Goal: Task Accomplishment & Management: Complete application form

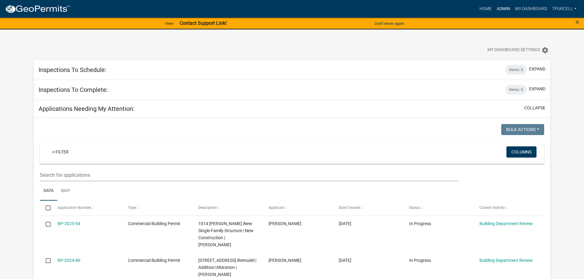
click at [503, 7] on link "Admin" at bounding box center [503, 9] width 18 height 12
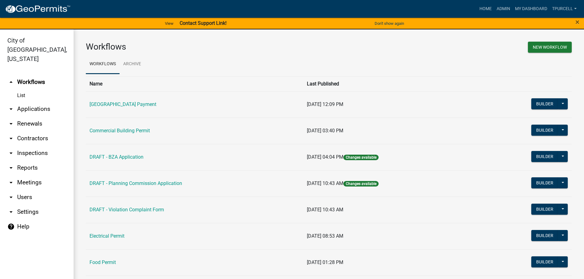
click at [41, 102] on link "arrow_drop_down Applications" at bounding box center [37, 109] width 74 height 15
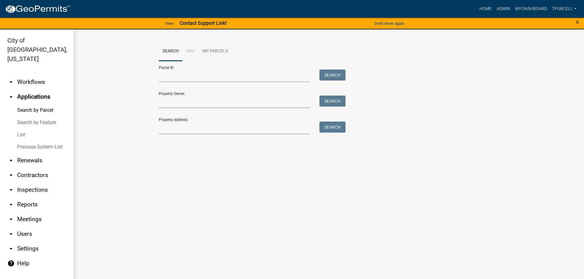
click at [24, 129] on link "List" at bounding box center [37, 135] width 74 height 12
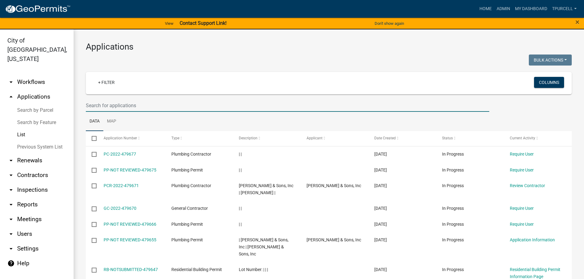
click at [124, 109] on input "text" at bounding box center [288, 105] width 404 height 13
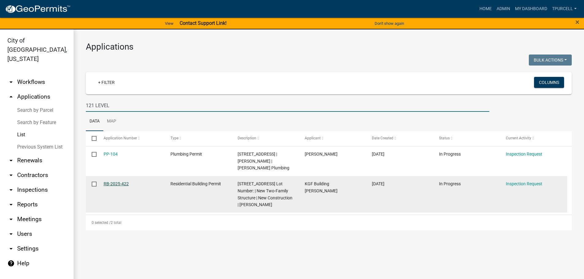
type input "121 LEVEL"
click at [119, 182] on link "RB-2025-422" at bounding box center [116, 184] width 25 height 5
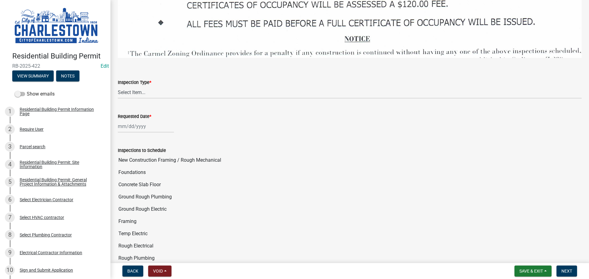
scroll to position [920, 0]
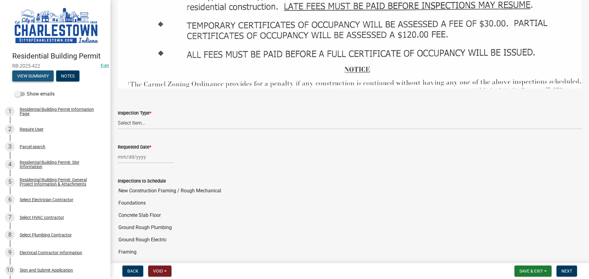
click at [38, 71] on button "View Summary" at bounding box center [32, 76] width 41 height 11
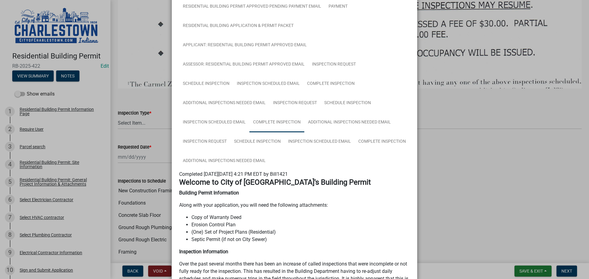
scroll to position [184, 0]
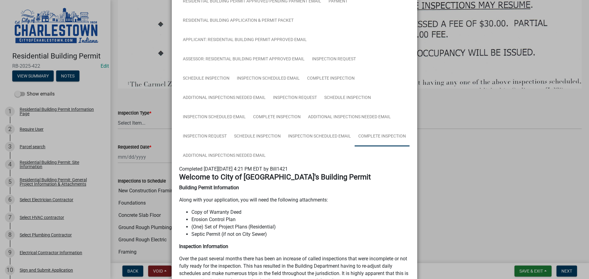
click at [379, 136] on link "Complete Inspection" at bounding box center [382, 137] width 55 height 20
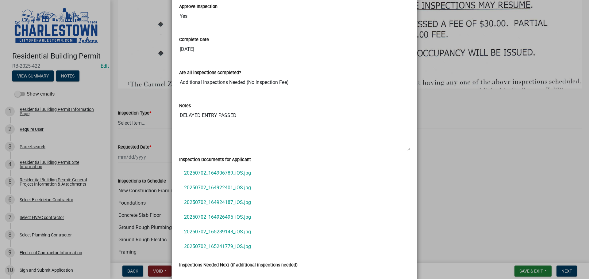
scroll to position [410, 0]
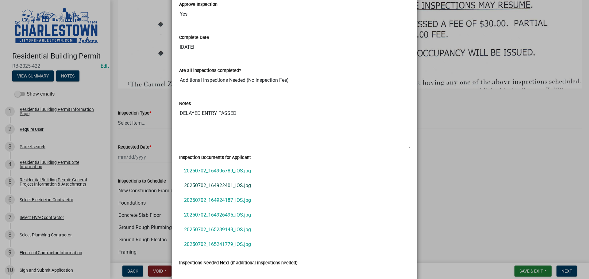
click at [222, 185] on link "20250702_164922401_iOS.jpg" at bounding box center [294, 186] width 231 height 15
click at [230, 243] on link "20250702_165241779_iOS.jpg" at bounding box center [294, 244] width 231 height 15
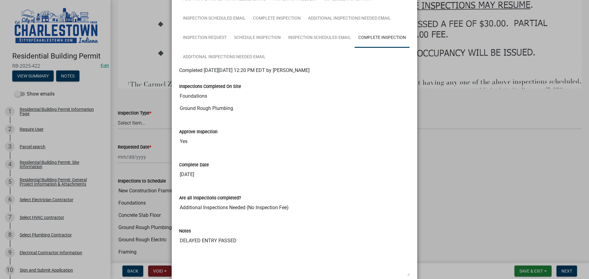
scroll to position [293, 0]
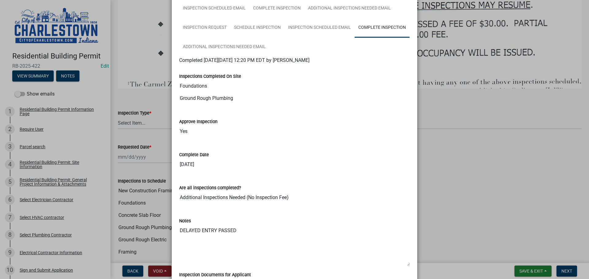
click at [482, 184] on ngb-modal-window "Summary × Printer Friendly Residential Building Permit Information Page Parcel …" at bounding box center [294, 139] width 589 height 279
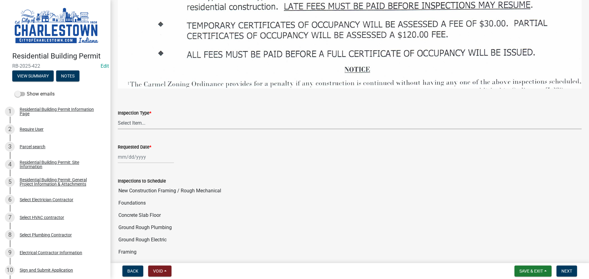
click at [133, 117] on select "Select Item... New Construction Framing / Rough Mechanical Foundations Concrete…" at bounding box center [350, 123] width 464 height 13
click at [118, 117] on select "Select Item... New Construction Framing / Rough Mechanical Foundations Concrete…" at bounding box center [350, 123] width 464 height 13
select select "40292404-57e9-4ff2-a1c3-fc4300ca9abd"
select select "9"
select select "2025"
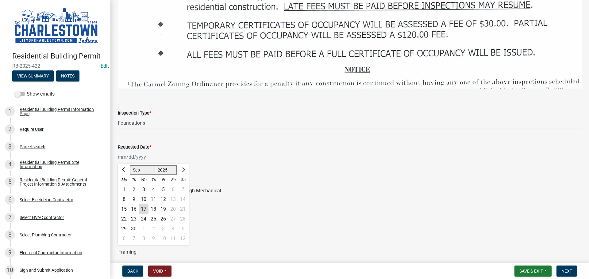
click at [142, 153] on div "[PERSON_NAME] Feb Mar Apr [PERSON_NAME][DATE] Sep [DATE] 1526 1527 1528 1529 15…" at bounding box center [146, 157] width 56 height 13
click at [143, 205] on div "17" at bounding box center [144, 210] width 10 height 10
type input "[DATE]"
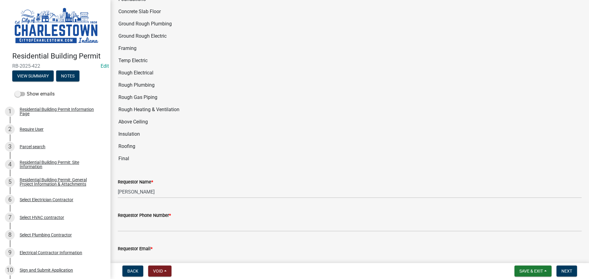
scroll to position [1135, 0]
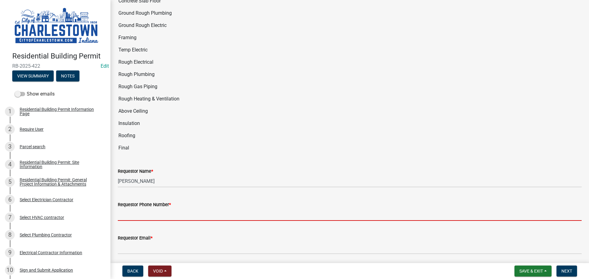
click at [158, 211] on input "Requestor Phone Number *" at bounding box center [350, 215] width 464 height 13
type input "5025233650"
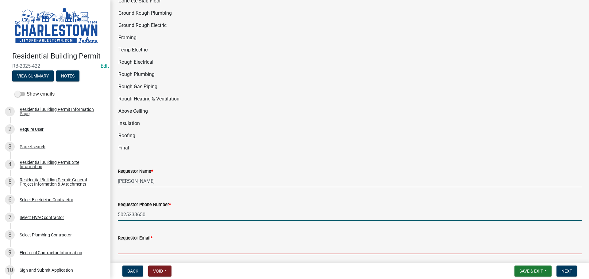
type input "[EMAIL_ADDRESS][DOMAIN_NAME]"
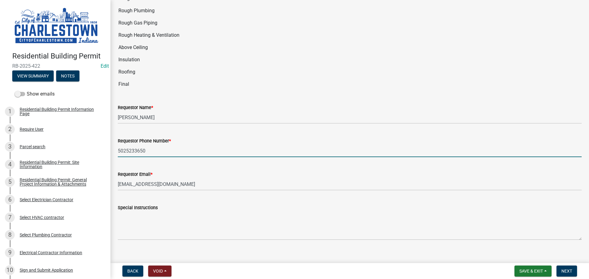
scroll to position [1202, 0]
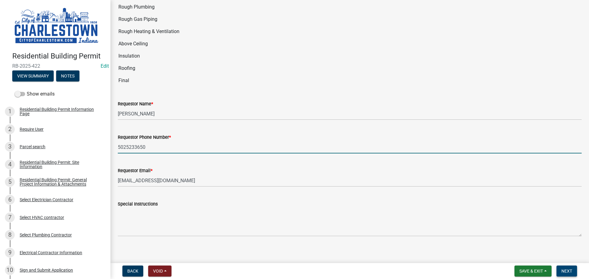
click at [564, 272] on span "Next" at bounding box center [566, 271] width 11 height 5
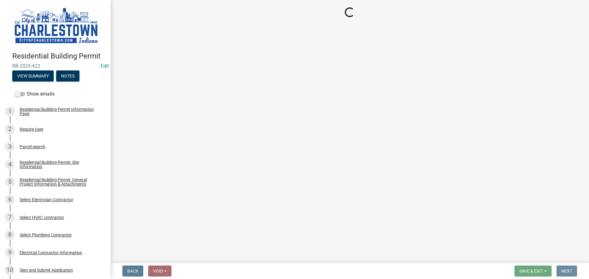
scroll to position [0, 0]
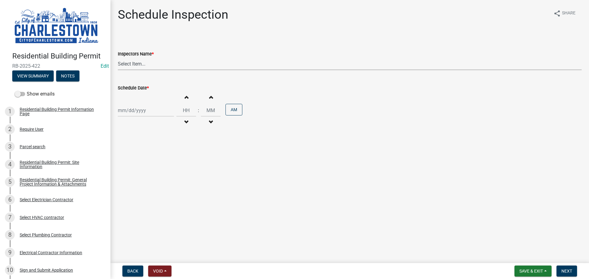
click at [142, 65] on select "Select Item... [PERSON_NAME] ([PERSON_NAME]) [PERSON_NAME] ([PERSON_NAME]) [PER…" at bounding box center [350, 64] width 464 height 13
select select "63e5a778-15f7-4a13-aba2-a6e5541a0fb3"
click at [118, 58] on select "Select Item... [PERSON_NAME] ([PERSON_NAME]) [PERSON_NAME] ([PERSON_NAME]) [PER…" at bounding box center [350, 64] width 464 height 13
click at [132, 112] on div at bounding box center [146, 110] width 56 height 13
select select "9"
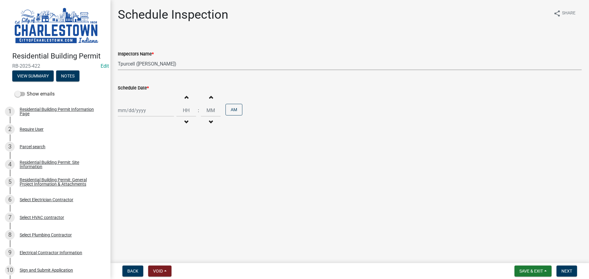
select select "2025"
click at [145, 166] on div "17" at bounding box center [144, 163] width 10 height 10
type input "[DATE]"
click at [48, 76] on button "View Summary" at bounding box center [32, 76] width 41 height 11
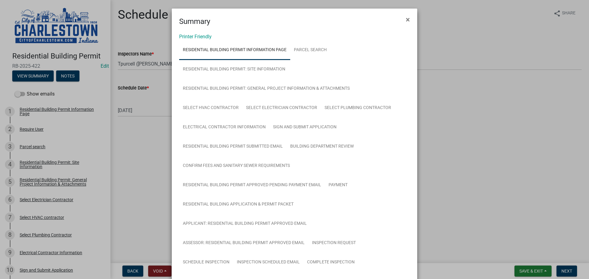
click at [479, 188] on ngb-modal-window "Summary × Printer Friendly Residential Building Permit Information Page Parcel …" at bounding box center [294, 139] width 589 height 279
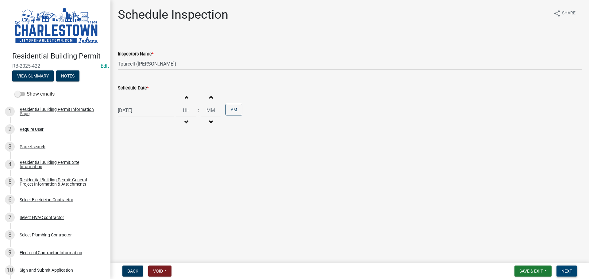
click at [571, 274] on button "Next" at bounding box center [566, 271] width 21 height 11
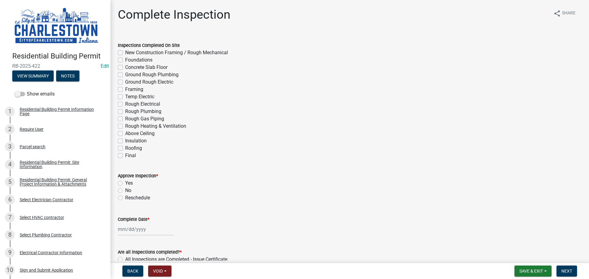
click at [125, 53] on label "New Construction Framing / Rough Mechanical" at bounding box center [176, 52] width 103 height 7
click at [125, 53] on input "New Construction Framing / Rough Mechanical" at bounding box center [127, 51] width 4 height 4
checkbox input "true"
checkbox input "false"
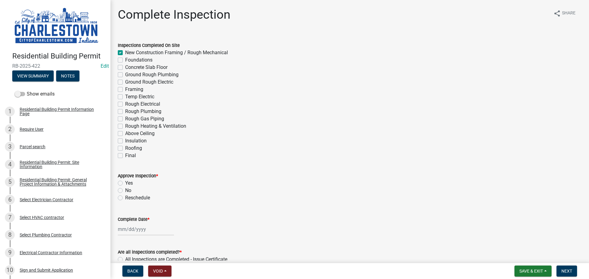
checkbox input "false"
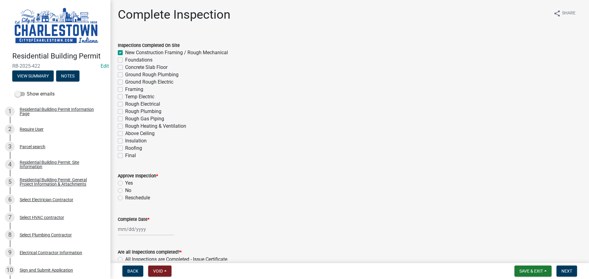
checkbox input "false"
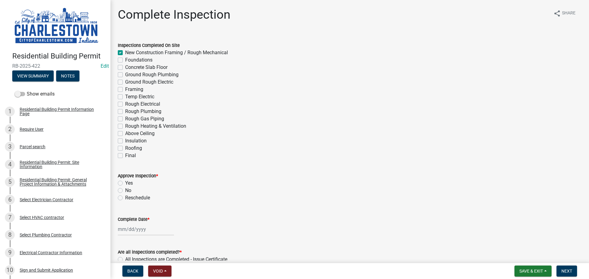
checkbox input "false"
click at [125, 60] on label "Foundations" at bounding box center [138, 59] width 27 height 7
click at [125, 60] on input "Foundations" at bounding box center [127, 58] width 4 height 4
checkbox input "true"
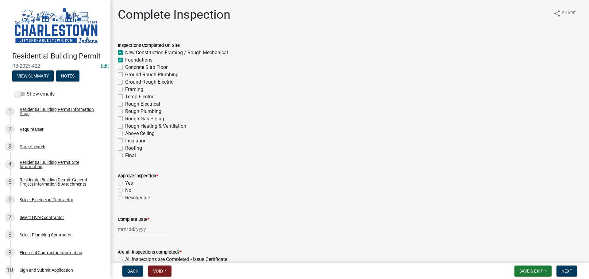
checkbox input "true"
checkbox input "false"
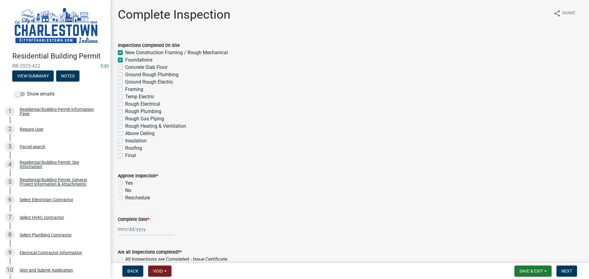
checkbox input "false"
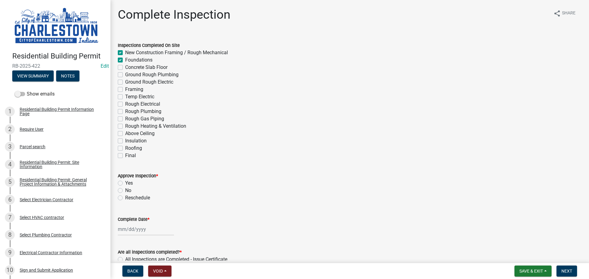
checkbox input "false"
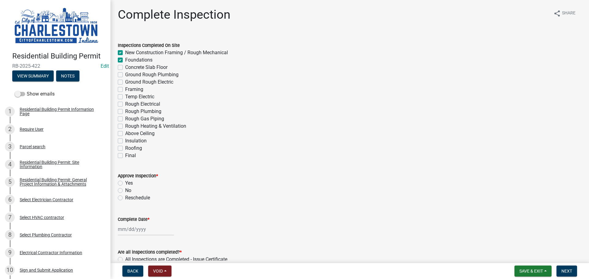
click at [125, 105] on label "Rough Electrical" at bounding box center [142, 104] width 35 height 7
click at [125, 105] on input "Rough Electrical" at bounding box center [127, 103] width 4 height 4
checkbox input "true"
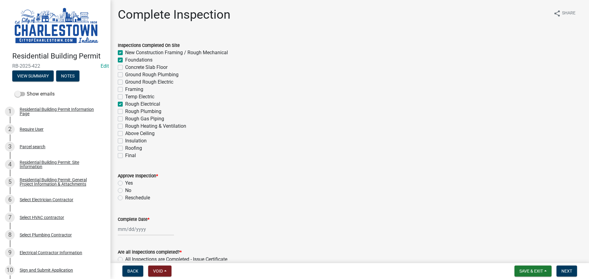
checkbox input "false"
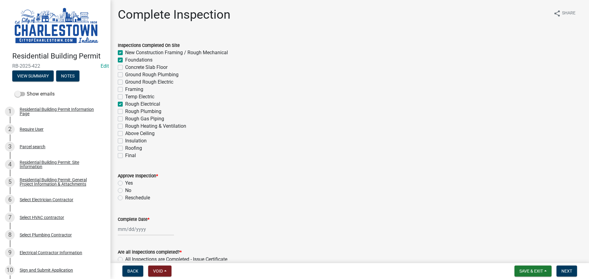
checkbox input "true"
checkbox input "false"
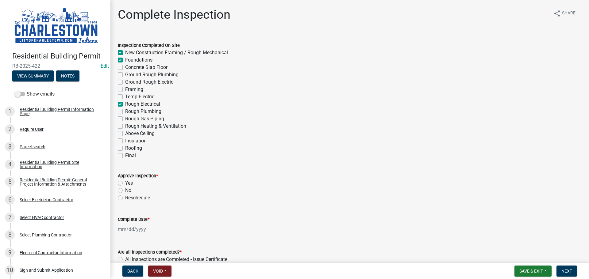
checkbox input "false"
click at [125, 112] on label "Rough Plumbing" at bounding box center [143, 111] width 36 height 7
click at [125, 112] on input "Rough Plumbing" at bounding box center [127, 110] width 4 height 4
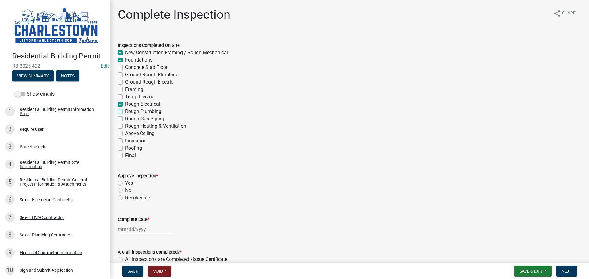
checkbox input "true"
checkbox input "false"
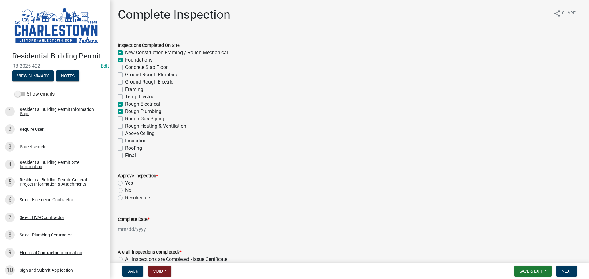
checkbox input "false"
checkbox input "true"
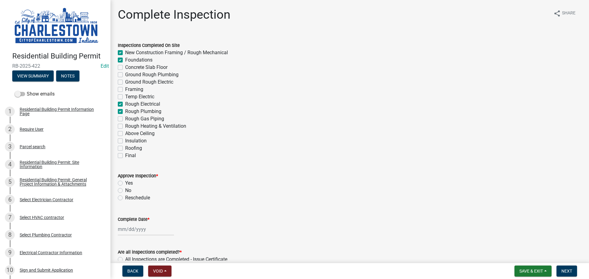
checkbox input "false"
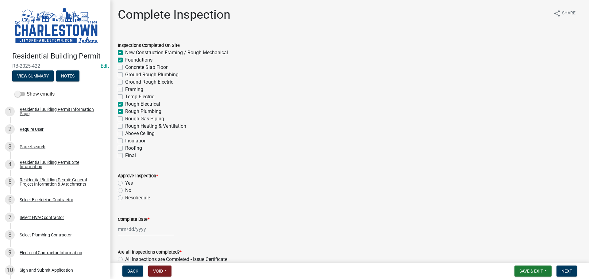
checkbox input "false"
click at [125, 191] on label "No" at bounding box center [128, 190] width 6 height 7
click at [125, 191] on input "No" at bounding box center [127, 189] width 4 height 4
radio input "true"
click at [133, 232] on div at bounding box center [146, 229] width 56 height 13
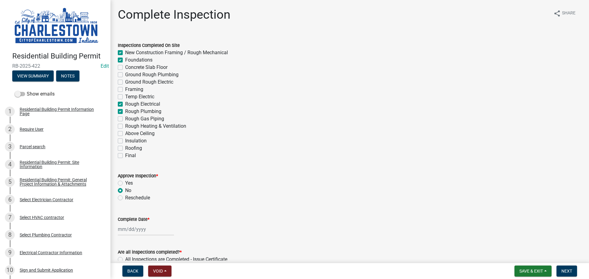
select select "9"
select select "2025"
click at [135, 187] on div "16" at bounding box center [134, 187] width 10 height 10
type input "[DATE]"
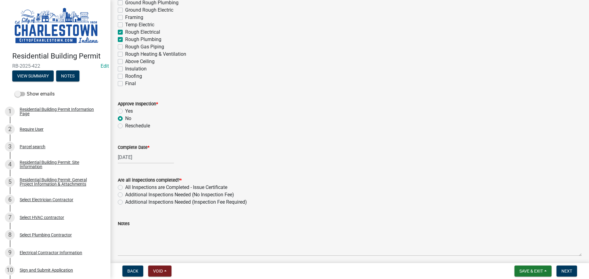
scroll to position [92, 0]
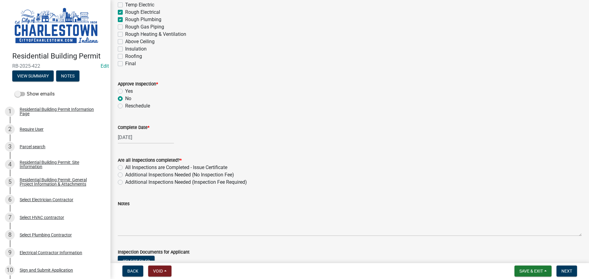
click at [125, 175] on label "Additional Inspections Needed (No Inspection Fee)" at bounding box center [179, 174] width 109 height 7
click at [125, 175] on input "Additional Inspections Needed (No Inspection Fee)" at bounding box center [127, 173] width 4 height 4
radio input "true"
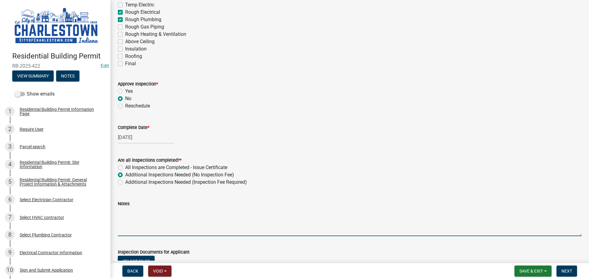
click at [139, 209] on textarea "Notes" at bounding box center [350, 222] width 464 height 29
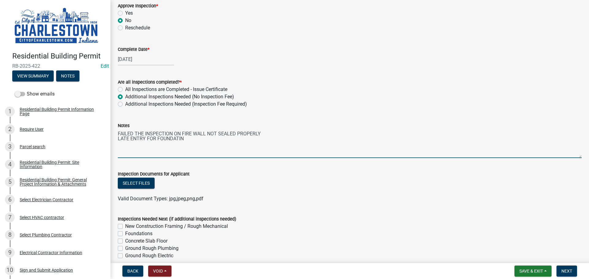
scroll to position [184, 0]
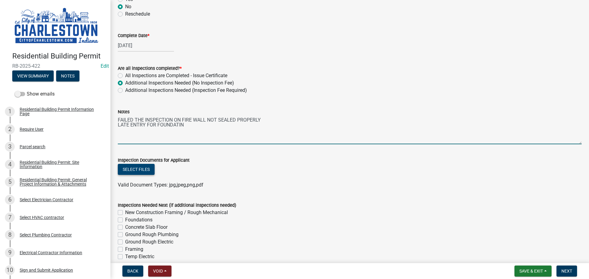
type textarea "FAILED THE INSPECTION ON FIRE WALL NOT SEALED PROPERLY LATE ENTRY FOR FOUNDATIN"
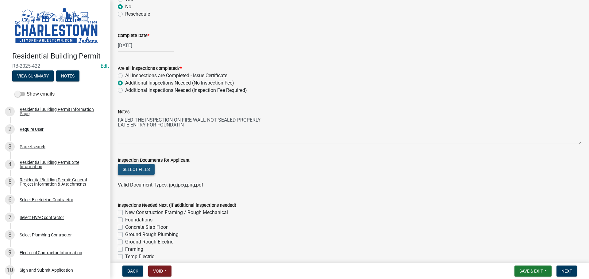
click at [148, 169] on button "Select files" at bounding box center [136, 169] width 37 height 11
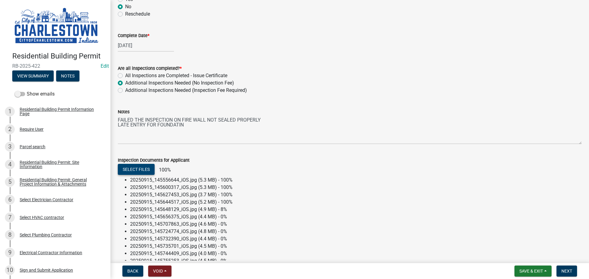
click at [140, 168] on button "Select files" at bounding box center [136, 169] width 37 height 11
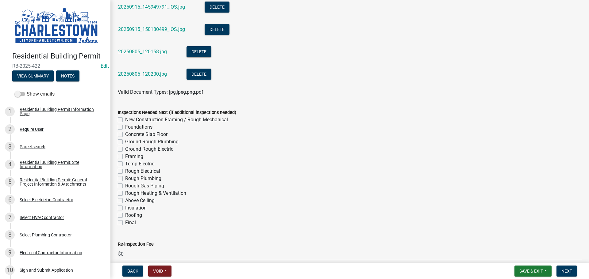
scroll to position [623, 0]
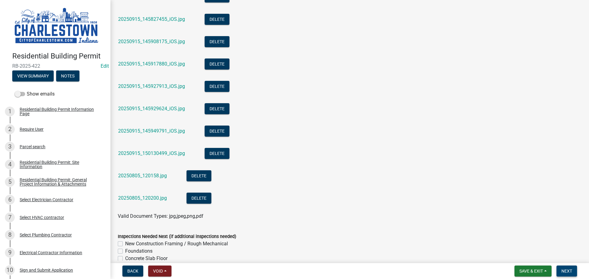
click at [563, 272] on span "Next" at bounding box center [566, 271] width 11 height 5
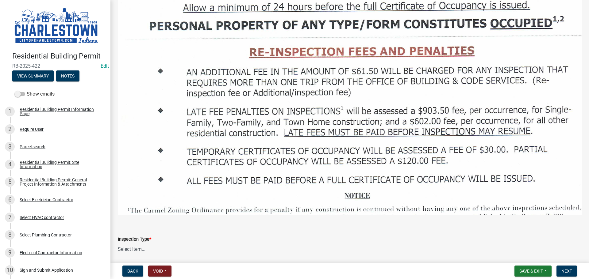
scroll to position [920, 0]
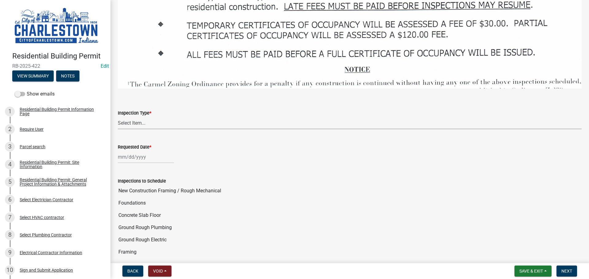
click at [135, 117] on select "Select Item... New Construction Framing / Rough Mechanical Foundations Concrete…" at bounding box center [350, 123] width 464 height 13
click at [118, 117] on select "Select Item... New Construction Framing / Rough Mechanical Foundations Concrete…" at bounding box center [350, 123] width 464 height 13
select select "6148cfc3-f65f-4c5f-8e17-86e63b13192f"
click at [140, 155] on div at bounding box center [146, 157] width 56 height 13
select select "9"
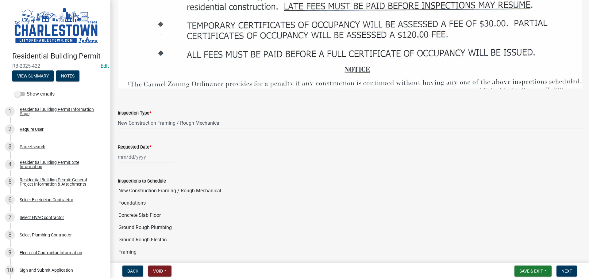
select select "2025"
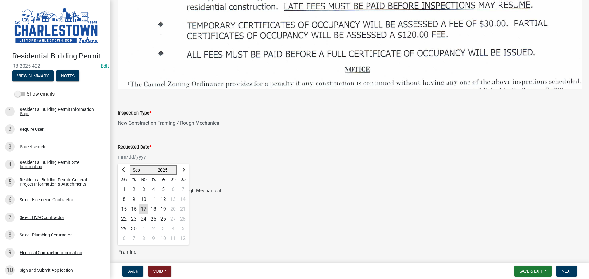
click at [147, 206] on div "17" at bounding box center [144, 210] width 10 height 10
type input "[DATE]"
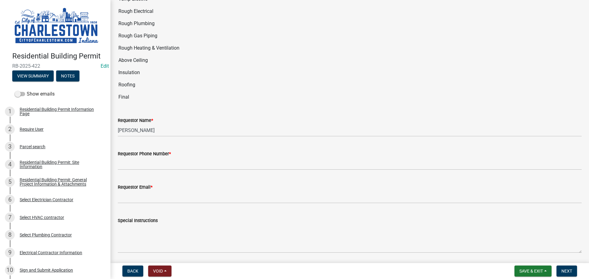
scroll to position [1196, 0]
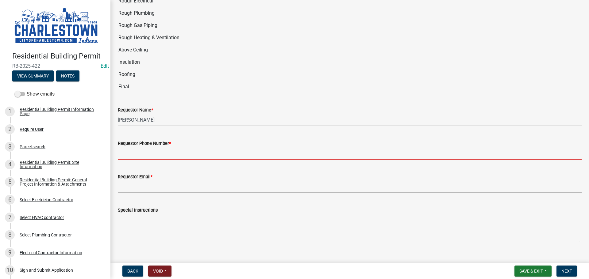
click at [164, 149] on input "Requestor Phone Number *" at bounding box center [350, 153] width 464 height 13
type input "5025233650"
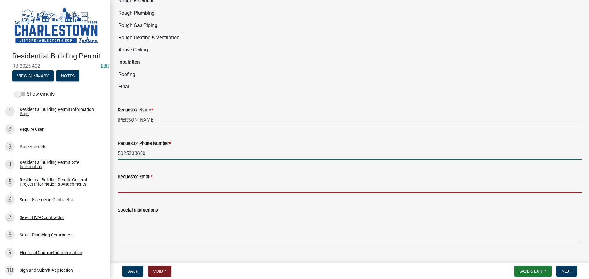
type input "[EMAIL_ADDRESS][DOMAIN_NAME]"
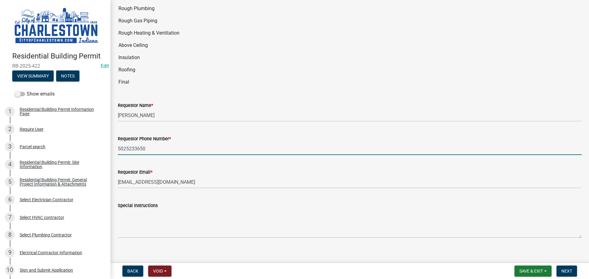
scroll to position [1202, 0]
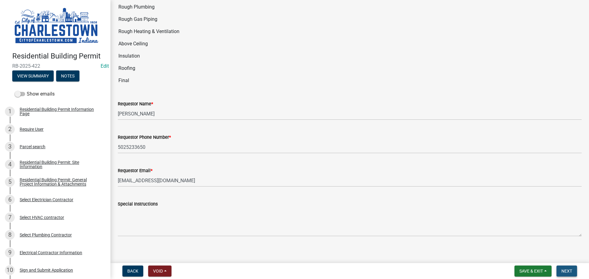
click at [567, 272] on span "Next" at bounding box center [566, 271] width 11 height 5
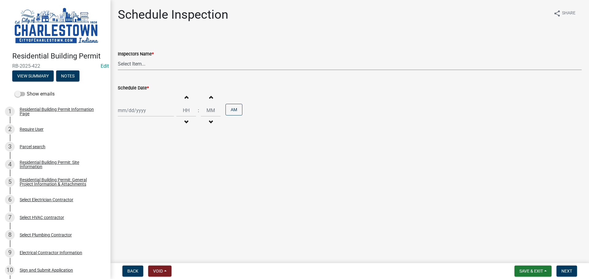
click at [132, 65] on select "Select Item... [PERSON_NAME] ([PERSON_NAME]) [PERSON_NAME] ([PERSON_NAME]) [PER…" at bounding box center [350, 64] width 464 height 13
select select "63e5a778-15f7-4a13-aba2-a6e5541a0fb3"
click at [118, 58] on select "Select Item... [PERSON_NAME] ([PERSON_NAME]) [PERSON_NAME] ([PERSON_NAME]) [PER…" at bounding box center [350, 64] width 464 height 13
select select "9"
select select "2025"
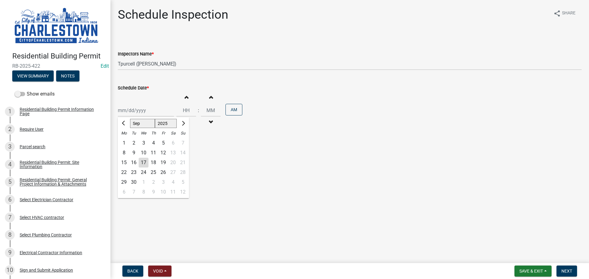
click at [131, 111] on div "[PERSON_NAME] Feb Mar Apr [PERSON_NAME][DATE] Oct Nov [DATE] 1526 1527 1528 152…" at bounding box center [146, 110] width 56 height 13
click at [144, 164] on div "17" at bounding box center [144, 163] width 10 height 10
type input "[DATE]"
click at [562, 274] on span "Next" at bounding box center [566, 271] width 11 height 5
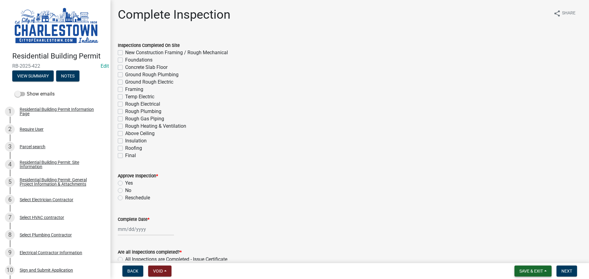
click at [527, 270] on span "Save & Exit" at bounding box center [531, 271] width 24 height 5
click at [521, 256] on button "Save & Exit" at bounding box center [526, 255] width 49 height 15
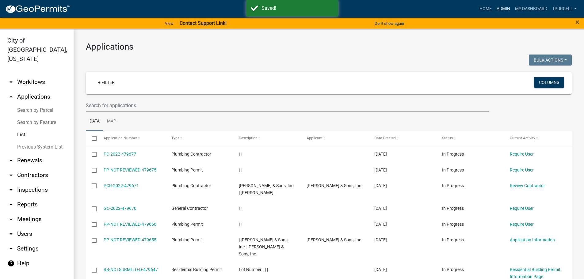
click at [505, 9] on link "Admin" at bounding box center [503, 9] width 18 height 12
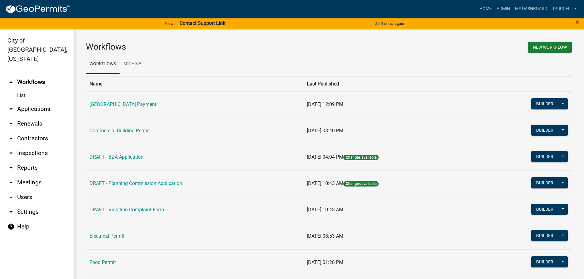
click at [40, 102] on link "arrow_drop_down Applications" at bounding box center [37, 109] width 74 height 15
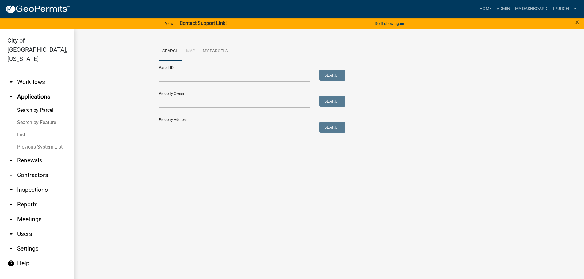
click at [24, 129] on link "List" at bounding box center [37, 135] width 74 height 12
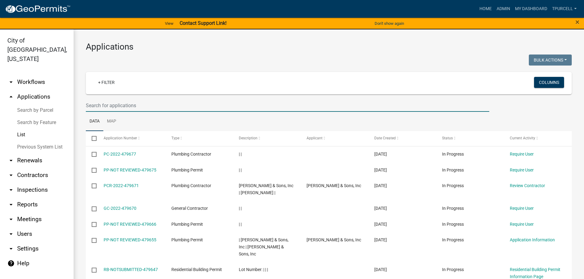
click at [111, 106] on input "text" at bounding box center [288, 105] width 404 height 13
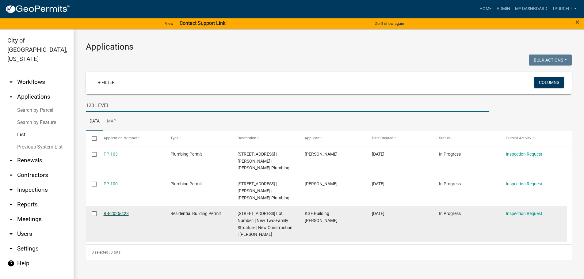
type input "123 LEVEL"
click at [121, 211] on link "RB-2025-423" at bounding box center [116, 213] width 25 height 5
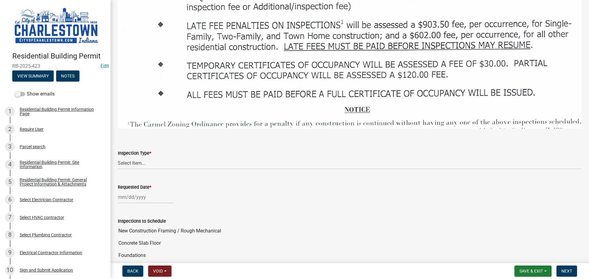
scroll to position [951, 0]
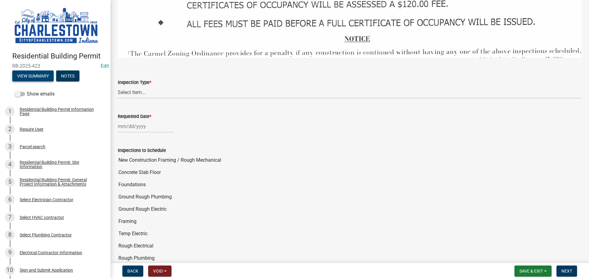
click at [45, 73] on button "View Summary" at bounding box center [32, 76] width 41 height 11
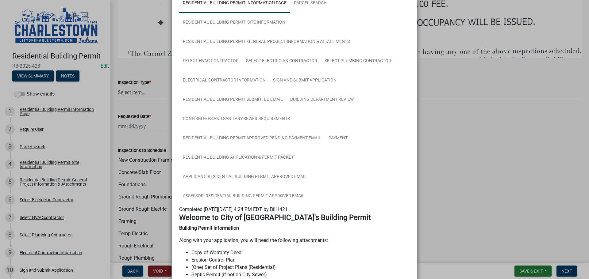
scroll to position [31, 0]
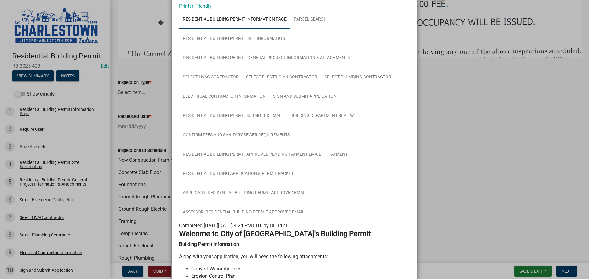
click at [141, 86] on ngb-modal-window "Summary × Printer Friendly Residential Building Permit Information Page Parcel …" at bounding box center [294, 139] width 589 height 279
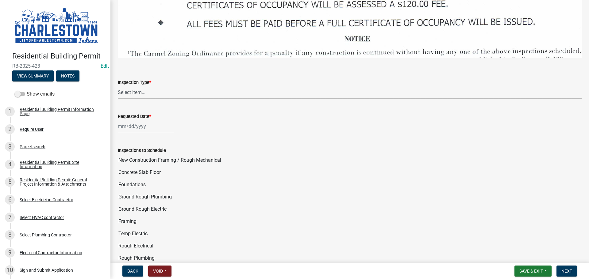
click at [141, 87] on select "Select Item... New Construction Framing / Rough Mechanical Foundations Concrete…" at bounding box center [350, 92] width 464 height 13
click at [118, 86] on select "Select Item... New Construction Framing / Rough Mechanical Foundations Concrete…" at bounding box center [350, 92] width 464 height 13
select select "40292404-57e9-4ff2-a1c3-fc4300ca9abd"
select select "9"
select select "2025"
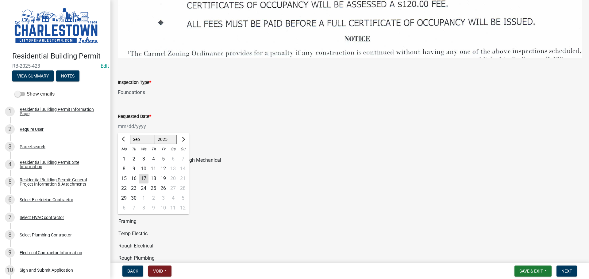
click at [139, 121] on div "[PERSON_NAME] Feb Mar Apr [PERSON_NAME][DATE] Sep [DATE] 1526 1527 1528 1529 15…" at bounding box center [146, 126] width 56 height 13
click at [211, 113] on div "Requested Date *" at bounding box center [350, 116] width 464 height 7
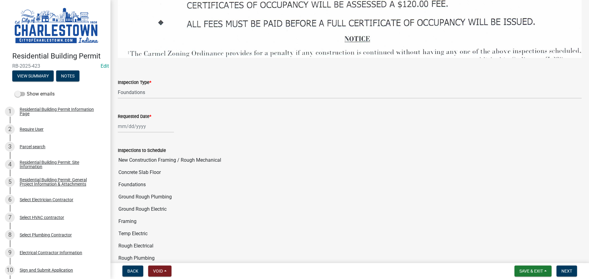
click at [205, 120] on div at bounding box center [350, 126] width 464 height 13
click at [120, 121] on div at bounding box center [146, 126] width 56 height 13
select select "9"
select select "2025"
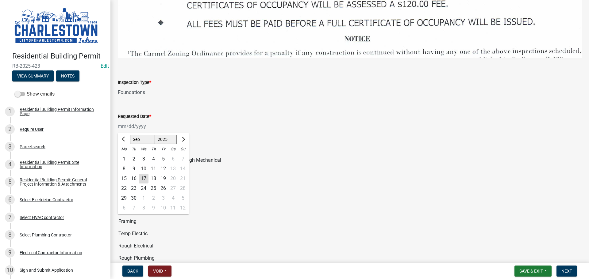
click at [133, 174] on div "16" at bounding box center [134, 179] width 10 height 10
type input "[DATE]"
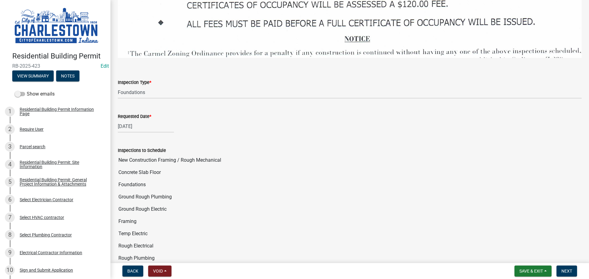
click at [230, 179] on input "Foundations" at bounding box center [350, 185] width 464 height 12
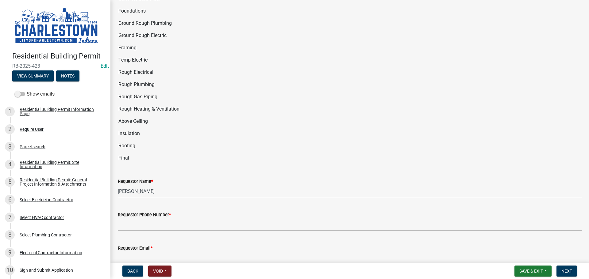
scroll to position [1135, 0]
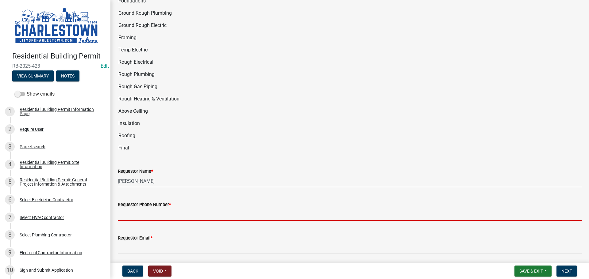
click at [168, 209] on input "Requestor Phone Number *" at bounding box center [350, 215] width 464 height 13
type input "5025233650"
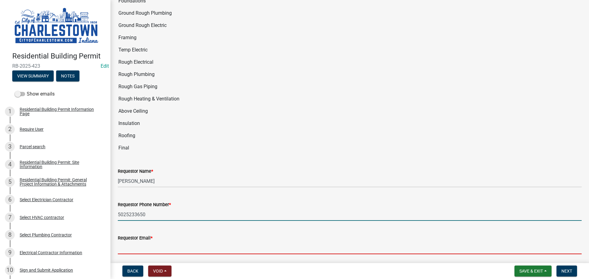
type input "[EMAIL_ADDRESS][DOMAIN_NAME]"
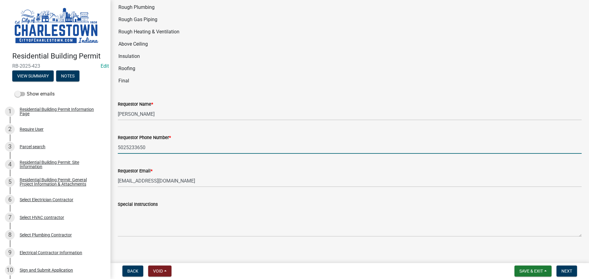
scroll to position [1202, 0]
click at [568, 272] on span "Next" at bounding box center [566, 271] width 11 height 5
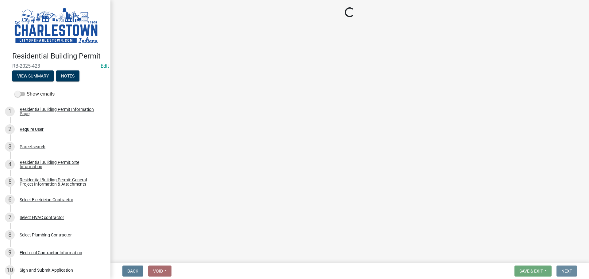
scroll to position [0, 0]
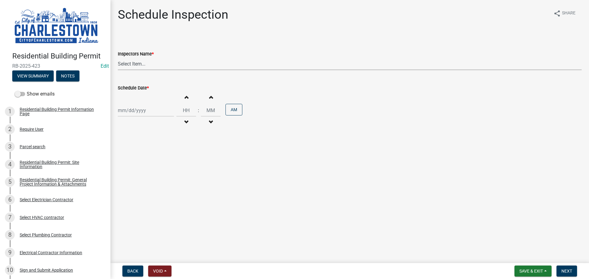
click at [135, 61] on select "Select Item... [PERSON_NAME] ([PERSON_NAME]) [PERSON_NAME] ([PERSON_NAME]) [PER…" at bounding box center [350, 64] width 464 height 13
select select "63e5a778-15f7-4a13-aba2-a6e5541a0fb3"
click at [118, 58] on select "Select Item... [PERSON_NAME] ([PERSON_NAME]) [PERSON_NAME] ([PERSON_NAME]) [PER…" at bounding box center [350, 64] width 464 height 13
select select "9"
select select "2025"
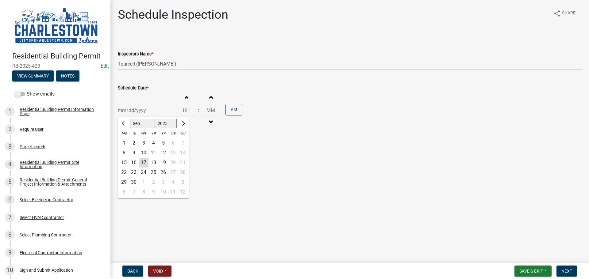
click at [130, 111] on div "[PERSON_NAME] Feb Mar Apr [PERSON_NAME][DATE] Oct Nov [DATE] 1526 1527 1528 152…" at bounding box center [146, 110] width 56 height 13
click at [144, 162] on div "17" at bounding box center [144, 163] width 10 height 10
type input "[DATE]"
click at [567, 269] on span "Next" at bounding box center [566, 271] width 11 height 5
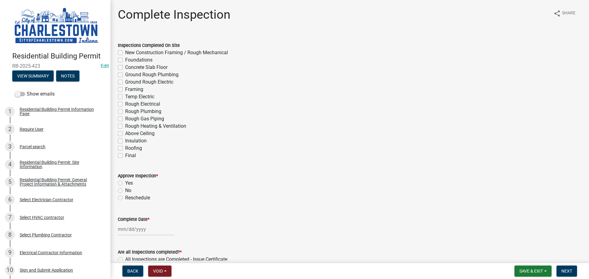
click at [125, 61] on label "Foundations" at bounding box center [138, 59] width 27 height 7
click at [125, 60] on input "Foundations" at bounding box center [127, 58] width 4 height 4
checkbox input "true"
checkbox input "false"
checkbox input "true"
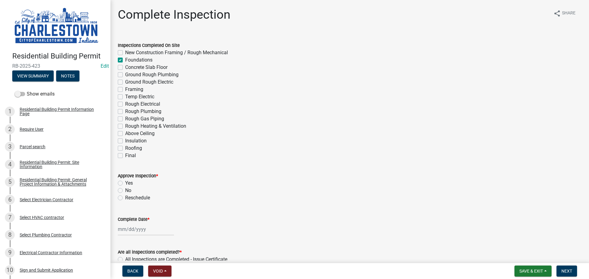
checkbox input "false"
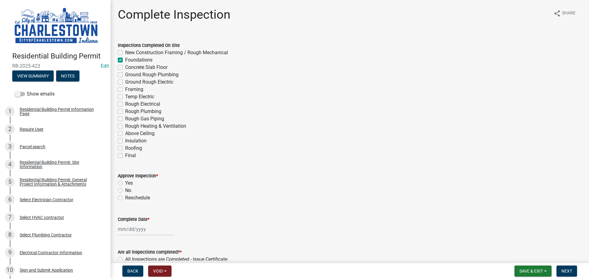
checkbox input "false"
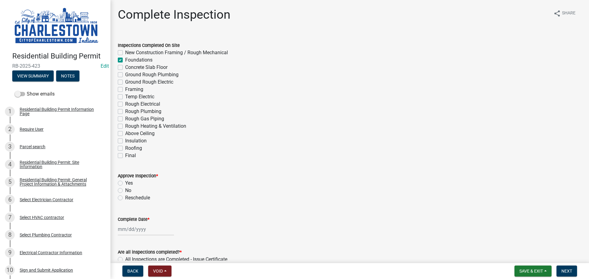
checkbox input "false"
drag, startPoint x: 121, startPoint y: 183, endPoint x: 127, endPoint y: 189, distance: 8.0
click at [123, 183] on div "Yes" at bounding box center [350, 183] width 464 height 7
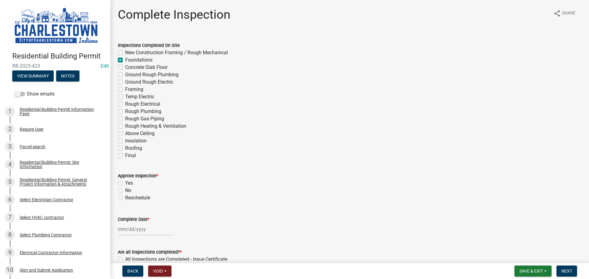
click at [141, 228] on div at bounding box center [146, 229] width 56 height 13
select select "9"
select select "2025"
click at [146, 190] on div "17" at bounding box center [144, 187] width 10 height 10
type input "[DATE]"
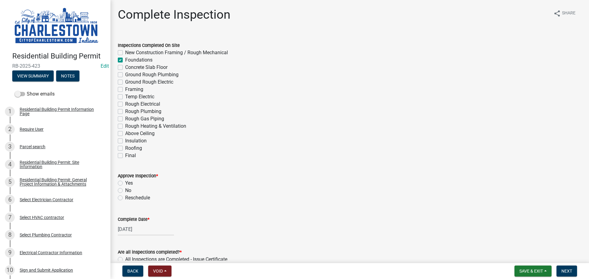
click at [125, 183] on label "Yes" at bounding box center [129, 183] width 8 height 7
click at [125, 183] on input "Yes" at bounding box center [127, 182] width 4 height 4
radio input "true"
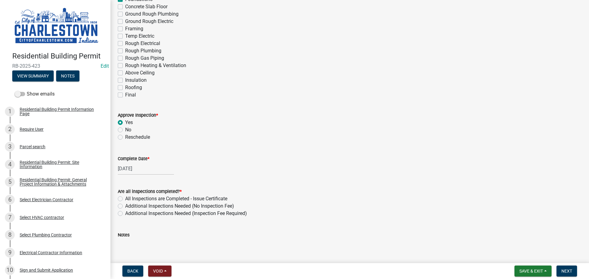
scroll to position [61, 0]
click at [125, 205] on label "Additional Inspections Needed (No Inspection Fee)" at bounding box center [179, 205] width 109 height 7
click at [125, 205] on input "Additional Inspections Needed (No Inspection Fee)" at bounding box center [127, 204] width 4 height 4
radio input "true"
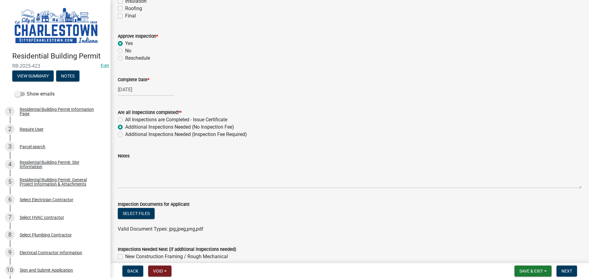
scroll to position [153, 0]
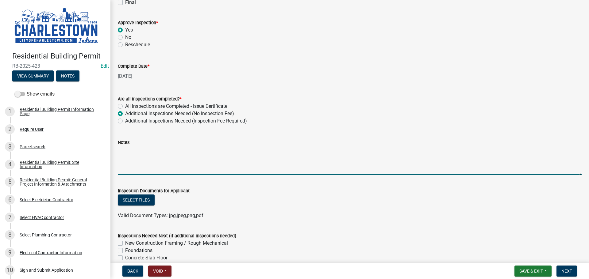
click at [128, 157] on textarea "Notes" at bounding box center [350, 160] width 464 height 29
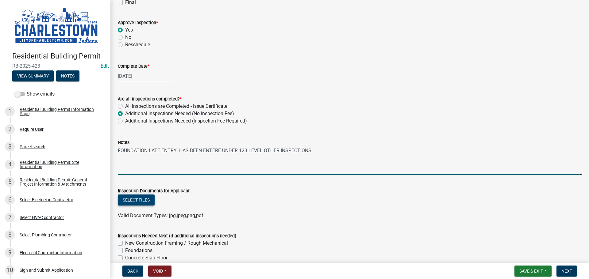
click at [134, 202] on button "Select files" at bounding box center [136, 200] width 37 height 11
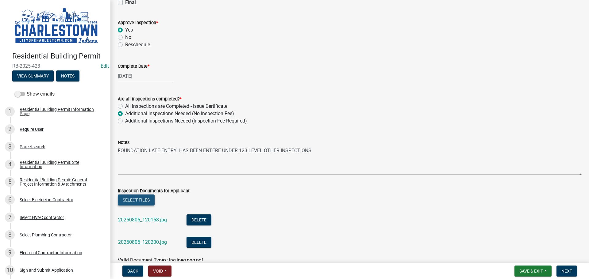
click at [145, 199] on button "Select files" at bounding box center [136, 200] width 37 height 11
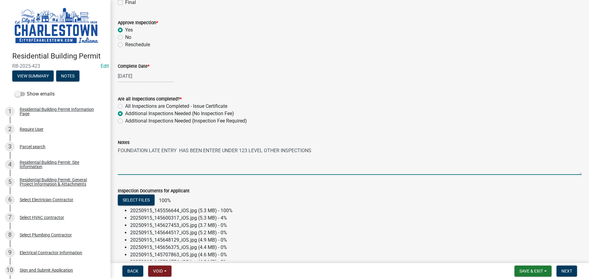
click at [317, 152] on textarea "FOUNDATION LATE ENTRY HAS BEEN ENTERE UNDER 123 LEVEL OTHER INSPECTIONS" at bounding box center [350, 160] width 464 height 29
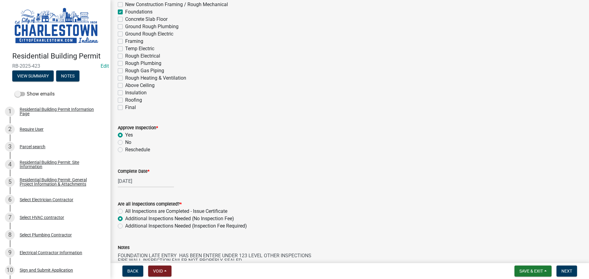
scroll to position [0, 0]
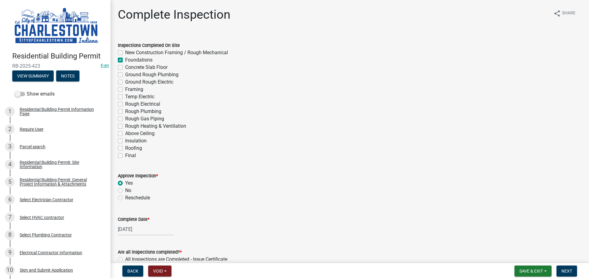
type textarea "FOUNDATION LATE ENTRY HAS BEEN ENTERE UNDER 123 LEVEL OTHER INSPECTIONS FIRE WA…"
click at [125, 52] on label "New Construction Framing / Rough Mechanical" at bounding box center [176, 52] width 103 height 7
click at [125, 52] on input "New Construction Framing / Rough Mechanical" at bounding box center [127, 51] width 4 height 4
checkbox input "true"
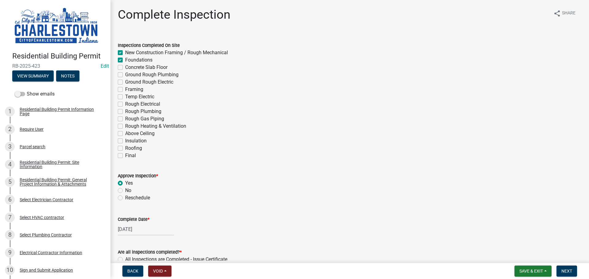
checkbox input "false"
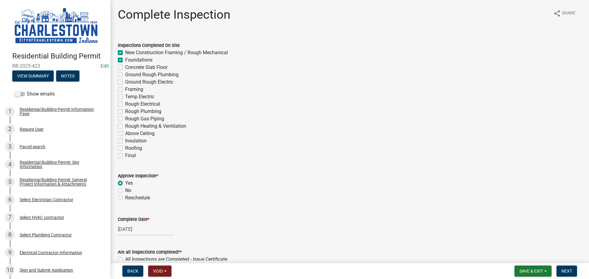
checkbox input "false"
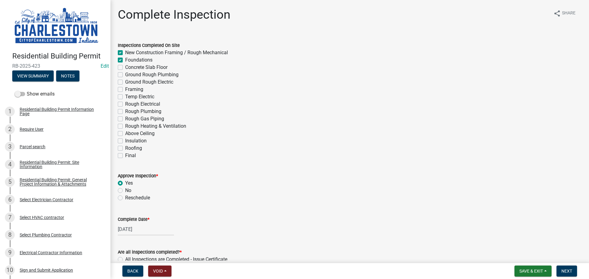
checkbox input "false"
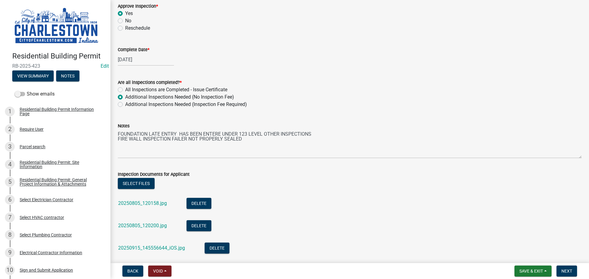
scroll to position [184, 0]
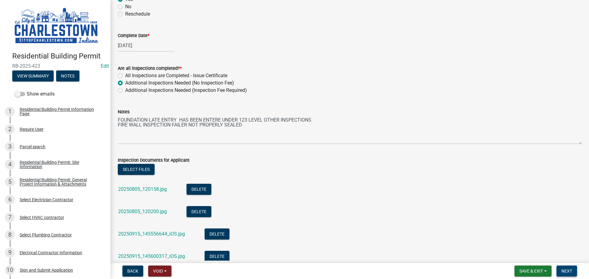
click at [570, 270] on span "Next" at bounding box center [566, 271] width 11 height 5
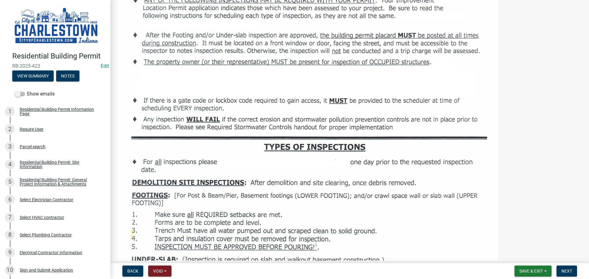
scroll to position [123, 0]
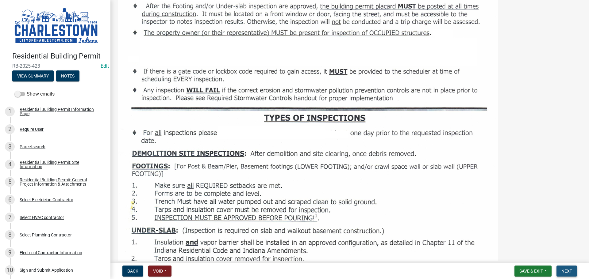
click at [572, 271] on span "Next" at bounding box center [566, 271] width 11 height 5
click at [564, 270] on span "Next" at bounding box center [566, 271] width 11 height 5
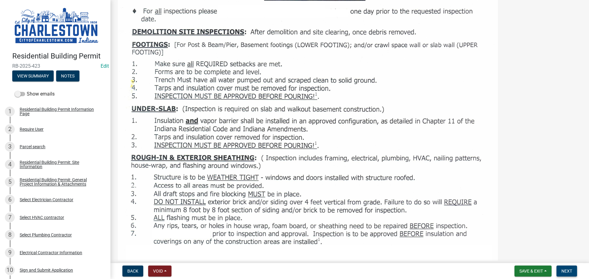
scroll to position [245, 0]
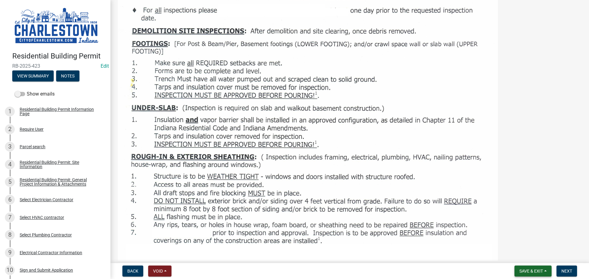
click at [529, 270] on span "Save & Exit" at bounding box center [531, 271] width 24 height 5
click at [531, 257] on button "Save & Exit" at bounding box center [526, 255] width 49 height 15
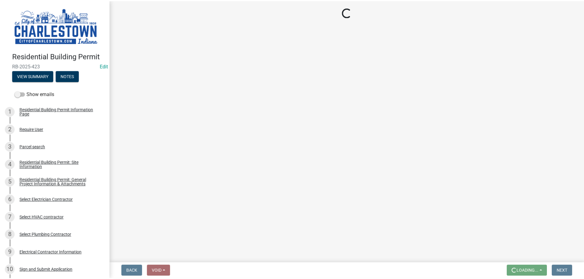
scroll to position [0, 0]
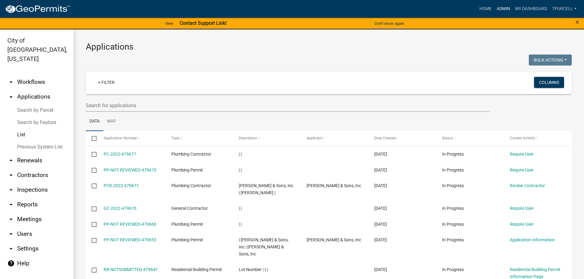
click at [504, 8] on link "Admin" at bounding box center [503, 9] width 18 height 12
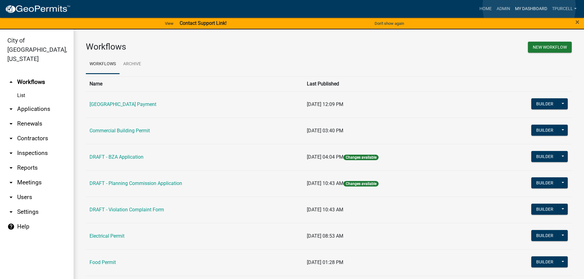
click at [529, 7] on link "My Dashboard" at bounding box center [531, 9] width 37 height 12
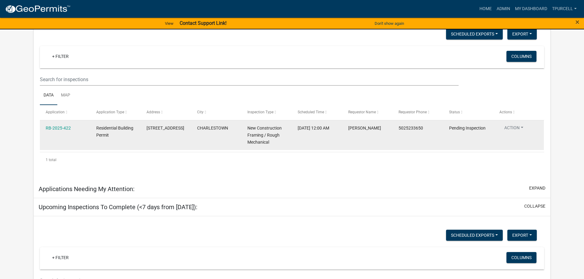
scroll to position [83, 0]
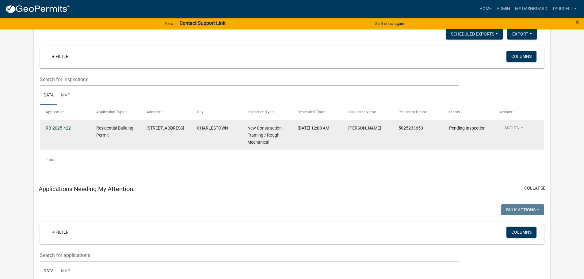
click at [63, 127] on link "RB-2025-422" at bounding box center [58, 128] width 25 height 5
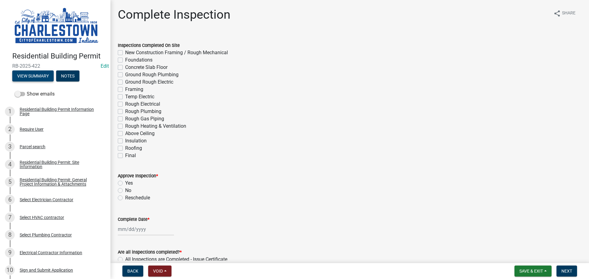
click at [45, 75] on button "View Summary" at bounding box center [32, 76] width 41 height 11
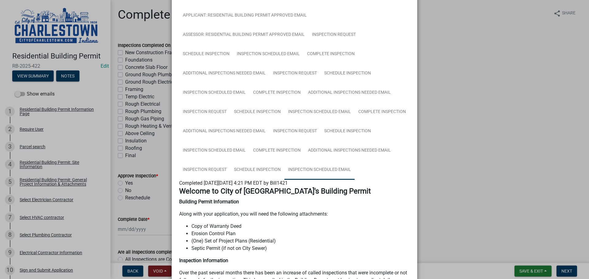
scroll to position [215, 0]
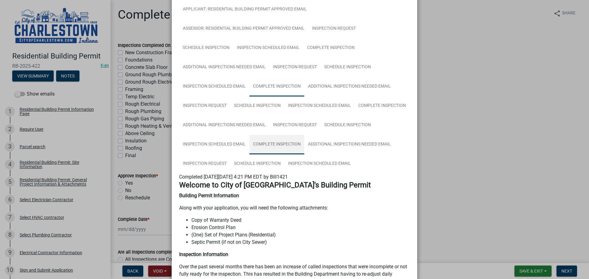
click at [293, 141] on link "Complete Inspection" at bounding box center [276, 145] width 55 height 20
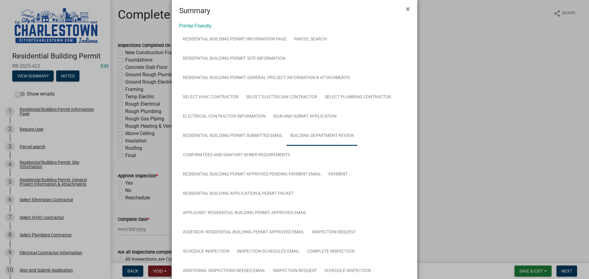
scroll to position [0, 0]
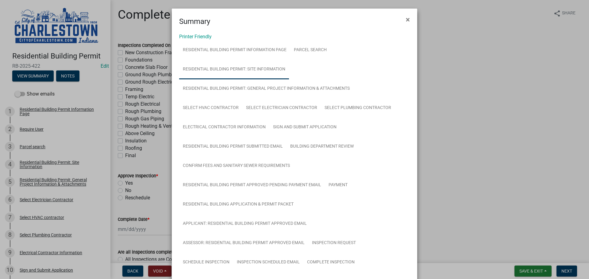
click at [260, 66] on link "Residential Building Permit: Site Information" at bounding box center [234, 70] width 110 height 20
click at [477, 123] on ngb-modal-window "Summary × Printer Friendly Residential Building Permit Information Page Parcel …" at bounding box center [294, 139] width 589 height 279
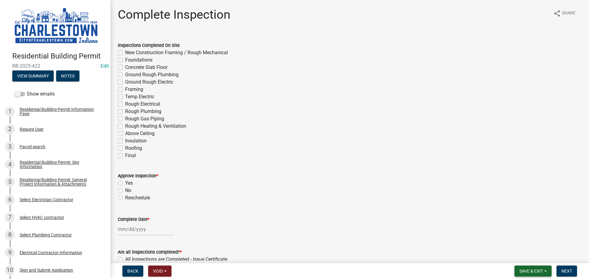
click at [530, 271] on span "Save & Exit" at bounding box center [531, 271] width 24 height 5
click at [523, 256] on button "Save & Exit" at bounding box center [526, 255] width 49 height 15
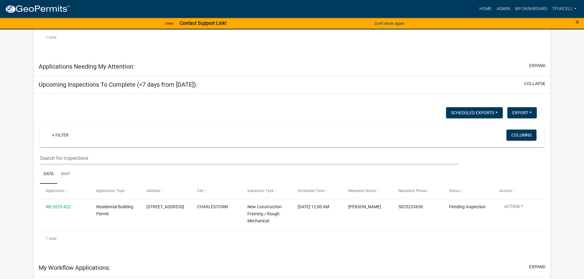
scroll to position [206, 0]
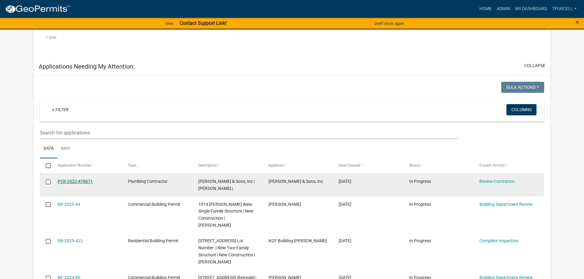
click at [72, 182] on link "PCR-2022-479671" at bounding box center [75, 181] width 35 height 5
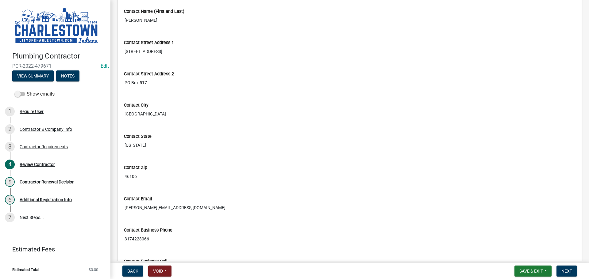
scroll to position [92, 0]
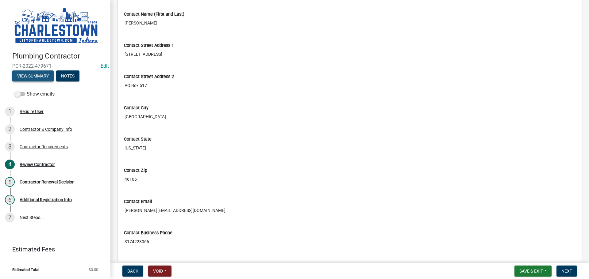
click at [30, 75] on button "View Summary" at bounding box center [32, 76] width 41 height 11
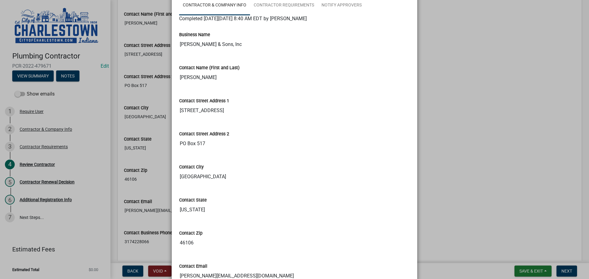
scroll to position [0, 0]
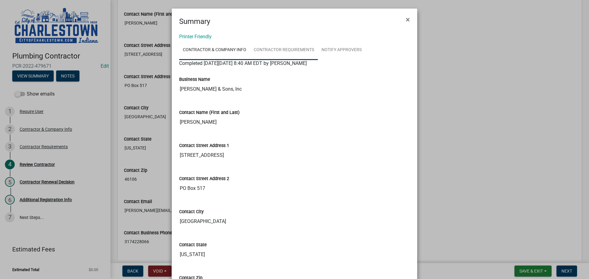
click at [284, 49] on link "Contractor Requirements" at bounding box center [284, 50] width 68 height 20
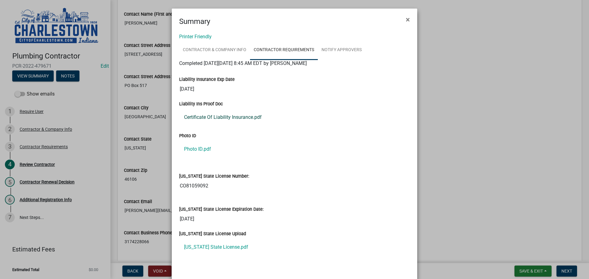
click at [222, 117] on link "Certificate Of Liability Insurance.pdf" at bounding box center [294, 117] width 231 height 15
click at [214, 248] on link "[US_STATE] State License.pdf" at bounding box center [294, 247] width 231 height 15
click at [198, 149] on link "Photo ID.pdf" at bounding box center [294, 149] width 231 height 15
click at [164, 156] on ngb-modal-window "Summary × Printer Friendly Contractor & Company Info Contractor Requirements No…" at bounding box center [294, 139] width 589 height 279
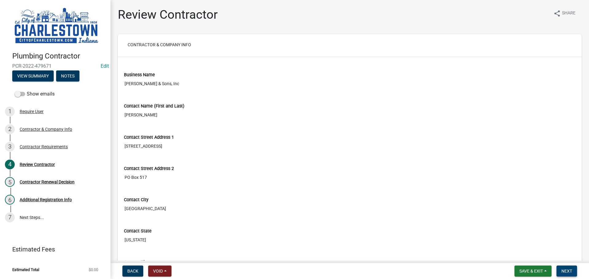
click at [570, 272] on span "Next" at bounding box center [566, 271] width 11 height 5
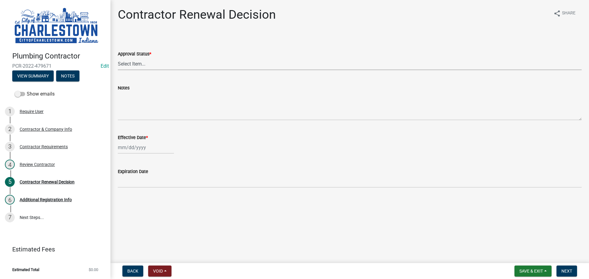
click at [141, 63] on select "Select Item... Approved Denied" at bounding box center [350, 64] width 464 height 13
click at [118, 58] on select "Select Item... Approved Denied" at bounding box center [350, 64] width 464 height 13
select select "30db8998-795d-4bbe-8e49-f1ade8865815"
select select "9"
select select "2025"
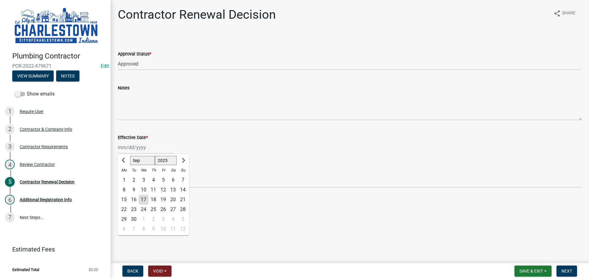
click at [137, 151] on div "[PERSON_NAME] Feb Mar Apr [PERSON_NAME][DATE] Oct Nov [DATE] 1526 1527 1528 152…" at bounding box center [146, 147] width 56 height 13
click at [145, 200] on div "17" at bounding box center [144, 200] width 10 height 10
type input "[DATE]"
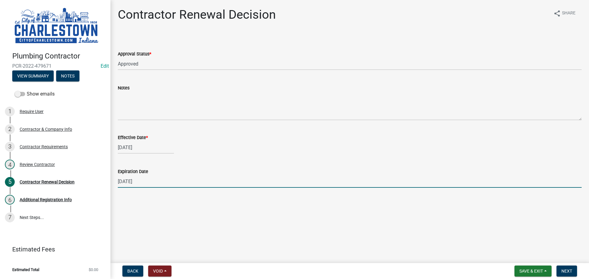
click at [130, 179] on input "[DATE]" at bounding box center [350, 181] width 464 height 13
click at [145, 181] on input "[DATE]" at bounding box center [350, 181] width 464 height 13
type input "0"
type input "[DATE]"
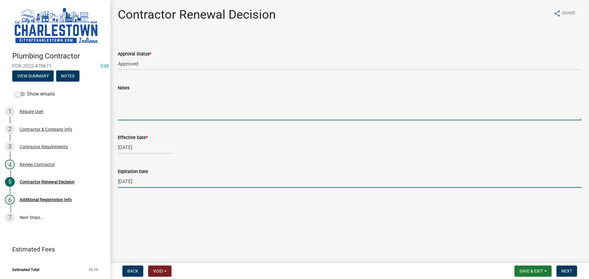
click at [145, 100] on textarea "Notes" at bounding box center [350, 106] width 464 height 29
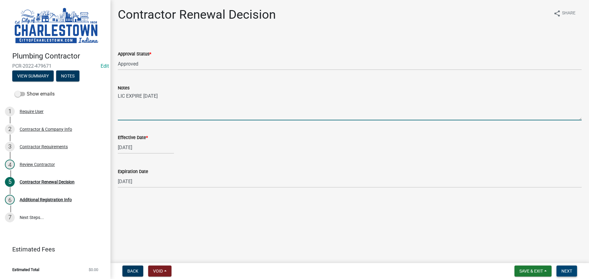
type textarea "LIC EXPIRE [DATE]"
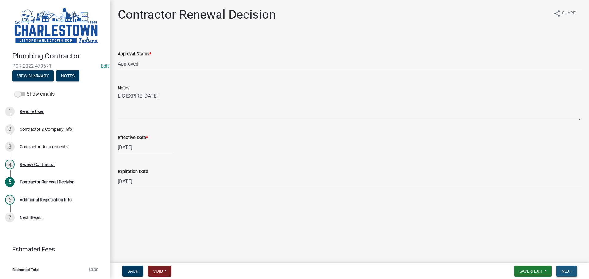
click at [568, 272] on span "Next" at bounding box center [566, 271] width 11 height 5
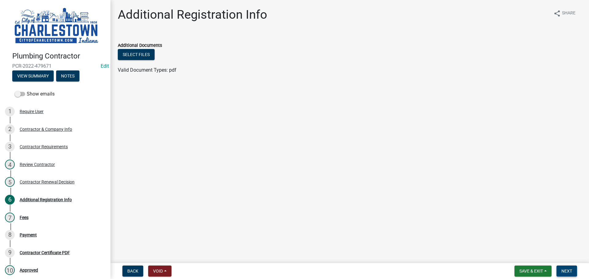
click at [565, 270] on span "Next" at bounding box center [566, 271] width 11 height 5
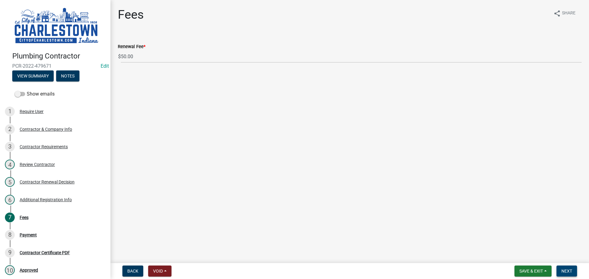
click at [567, 271] on span "Next" at bounding box center [566, 271] width 11 height 5
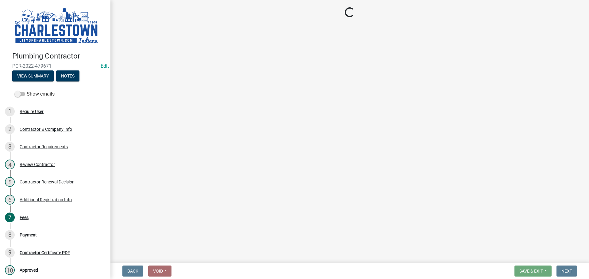
select select "3: 3"
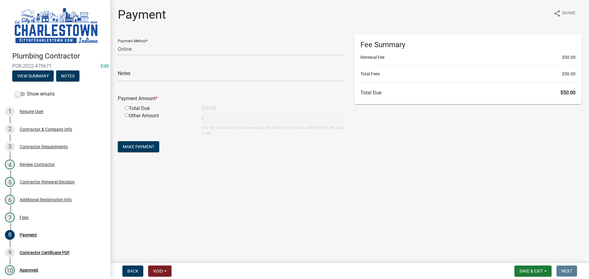
click at [126, 108] on input "radio" at bounding box center [127, 108] width 4 height 4
radio input "true"
type input "50"
click at [293, 175] on main "Payment share Share Payment Method * Credit Card POS Check Cash Online Notes Pa…" at bounding box center [349, 130] width 479 height 261
click at [549, 178] on main "Payment share Share Payment Method * Credit Card POS Check Cash Online Notes Pa…" at bounding box center [349, 130] width 479 height 261
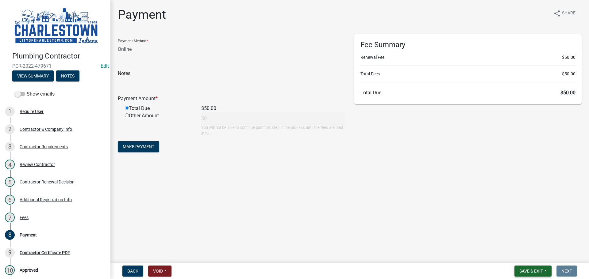
click at [532, 271] on span "Save & Exit" at bounding box center [531, 271] width 24 height 5
click at [517, 255] on button "Save & Exit" at bounding box center [526, 255] width 49 height 15
